Goal: Transaction & Acquisition: Purchase product/service

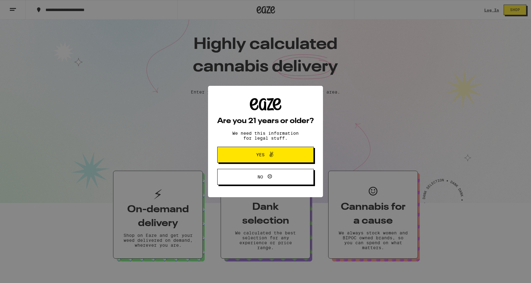
click at [490, 9] on div "Are you 21 years or older? We need this information for legal stuff. Yes No" at bounding box center [265, 141] width 531 height 283
click at [297, 149] on button "Yes" at bounding box center [265, 154] width 96 height 16
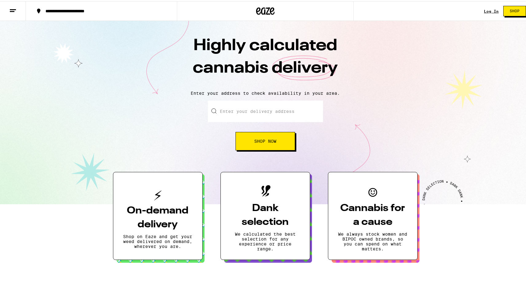
click at [484, 10] on link "Log In" at bounding box center [491, 10] width 15 height 4
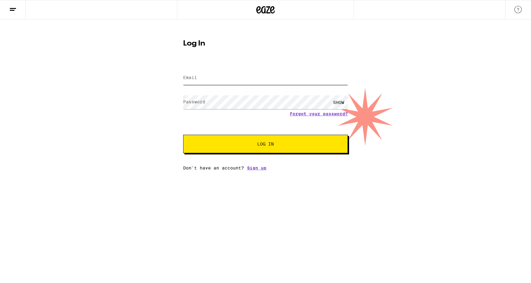
type input "nickvanwagoner@gmail.com"
click at [273, 141] on button "Log In" at bounding box center [265, 144] width 165 height 18
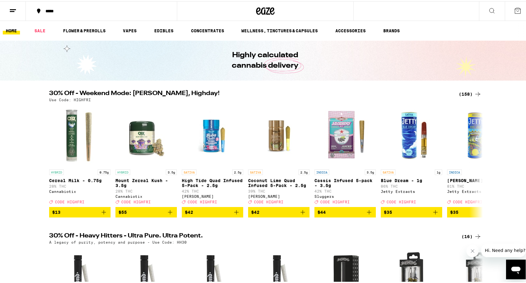
click at [489, 7] on icon at bounding box center [491, 9] width 5 height 5
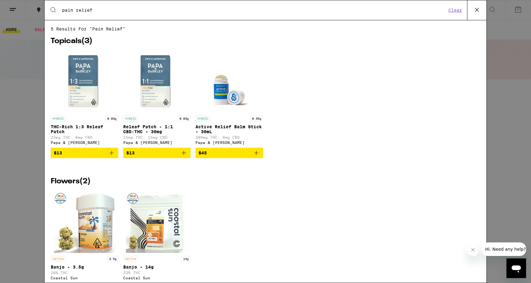
type input "pain relief"
click at [159, 85] on img "Open page for Releaf Patch - 1:1 CBD:THC - 30mg from Papa & Barkley" at bounding box center [156, 81] width 61 height 61
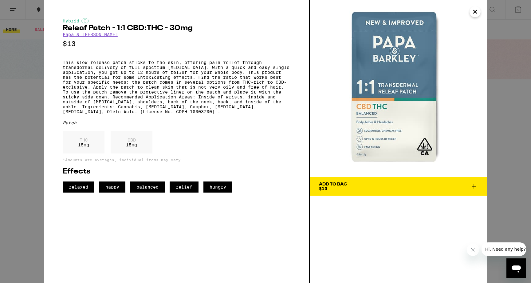
click at [25, 110] on div "Hybrid Releaf Patch - 1:1 CBD:THC - 30mg Papa & Barkley $13 This slow-release p…" at bounding box center [265, 141] width 531 height 283
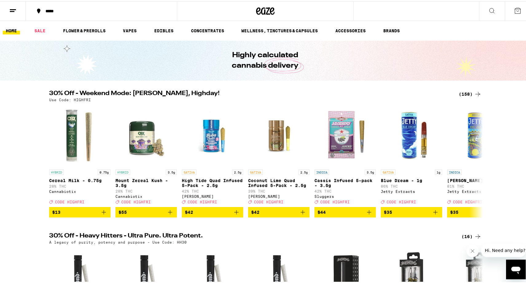
click at [488, 10] on icon at bounding box center [491, 9] width 7 height 7
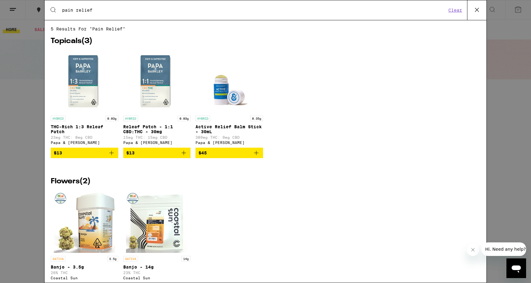
click at [140, 13] on input "pain relief" at bounding box center [254, 10] width 384 height 6
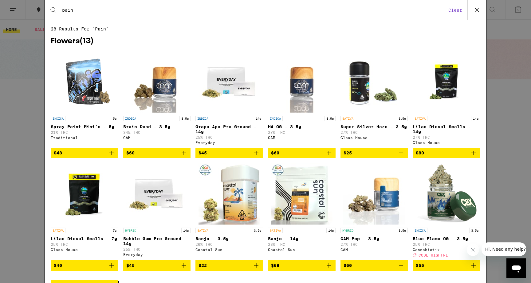
type input "pain"
click at [108, 6] on div "Search for Products pain Clear" at bounding box center [266, 10] width 442 height 20
click at [106, 7] on input "pain" at bounding box center [254, 10] width 384 height 6
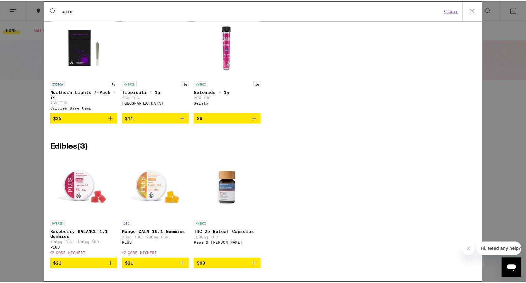
scroll to position [616, 0]
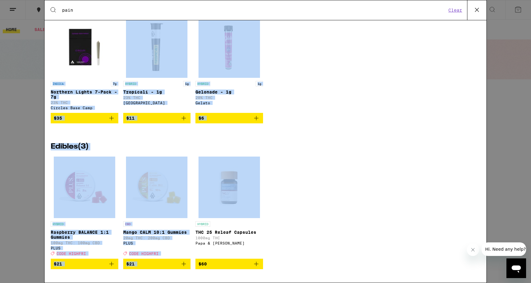
drag, startPoint x: 376, startPoint y: 213, endPoint x: 22, endPoint y: 21, distance: 402.6
click at [3, 37] on div "Search for Products pain Clear 28 results for "pain" Flowers ( 13 ) INDICA 5g S…" at bounding box center [265, 141] width 531 height 283
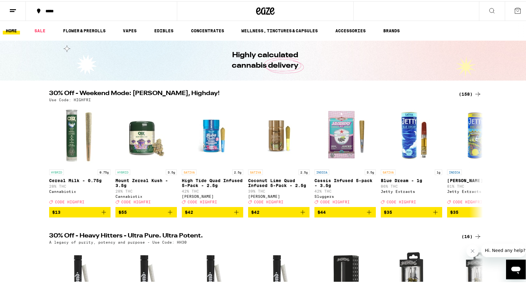
click at [10, 126] on div "30% Off - Weekend Mode: Friyay, Highday! (158) Use Code: HIGHFRI HYBRID 0.75g C…" at bounding box center [265, 152] width 531 height 127
click at [288, 28] on link "WELLNESS, TINCTURES & CAPSULES" at bounding box center [279, 29] width 83 height 7
click at [289, 29] on link "WELLNESS, TINCTURES & CAPSULES" at bounding box center [279, 29] width 83 height 7
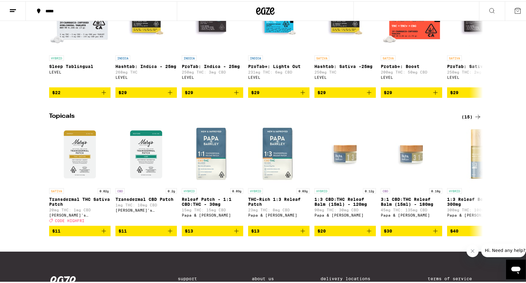
scroll to position [24, 0]
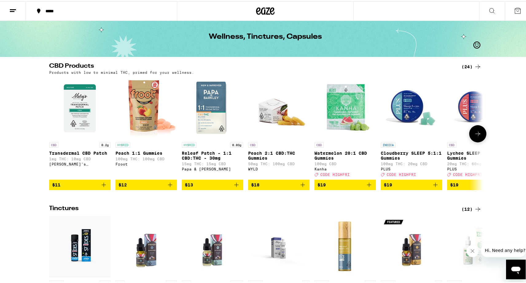
click at [474, 136] on icon at bounding box center [477, 132] width 7 height 7
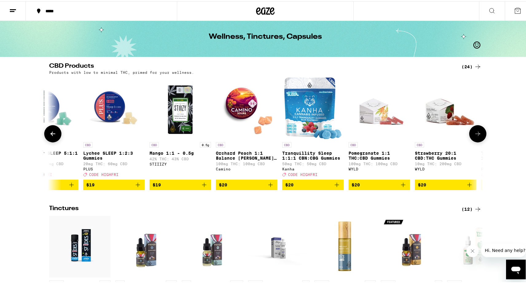
scroll to position [0, 365]
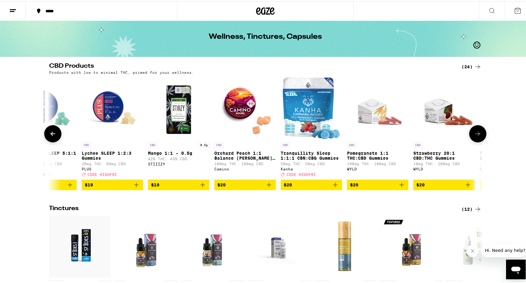
click at [471, 135] on button at bounding box center [477, 132] width 17 height 17
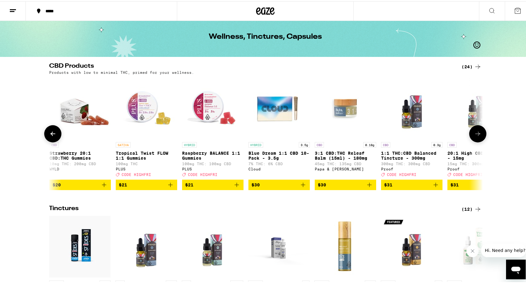
scroll to position [0, 731]
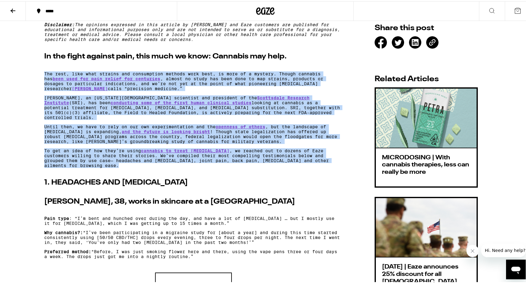
drag, startPoint x: 57, startPoint y: 87, endPoint x: 143, endPoint y: 161, distance: 113.5
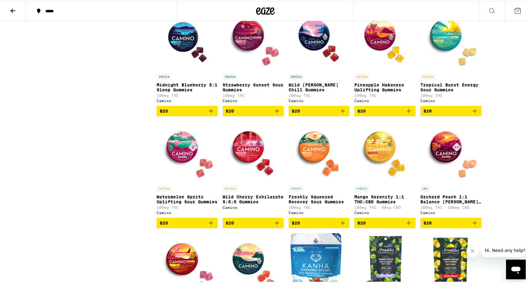
scroll to position [1729, 0]
